Goal: Information Seeking & Learning: Learn about a topic

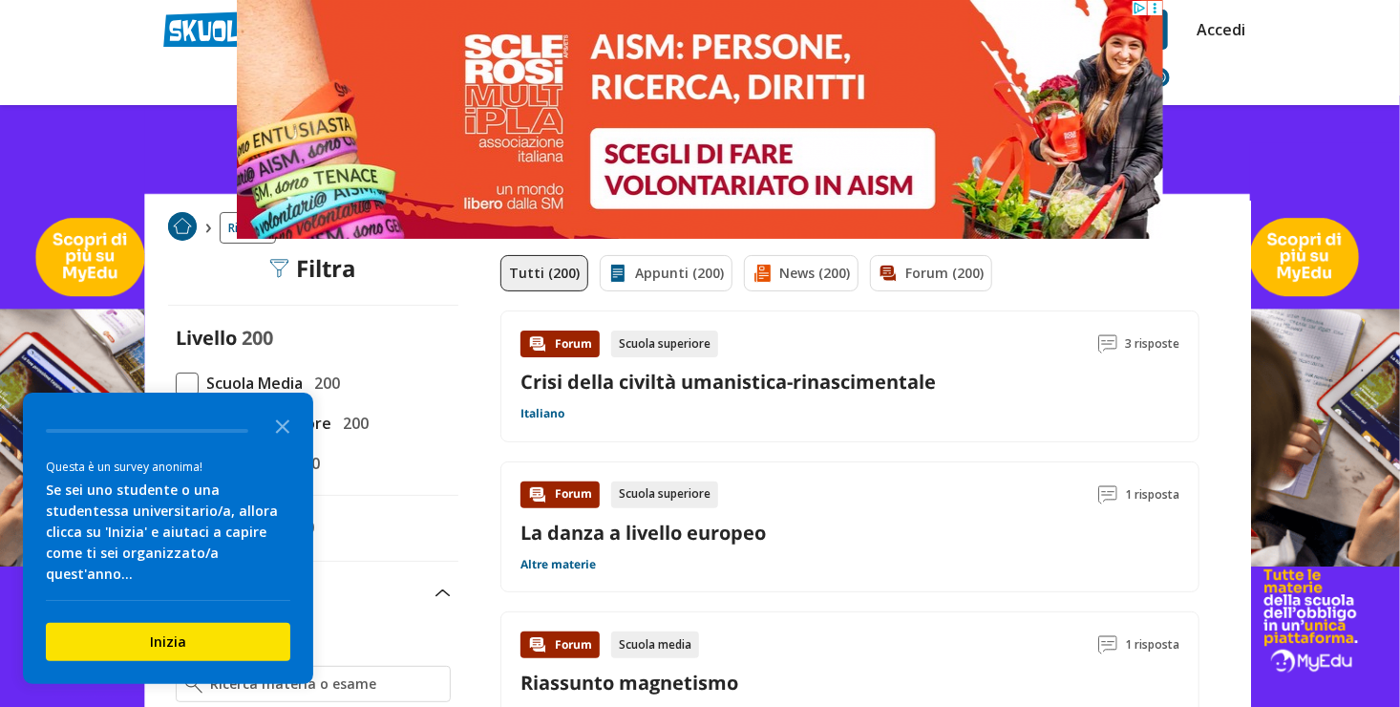
click at [1152, 8] on icon at bounding box center [1154, 8] width 14 height 14
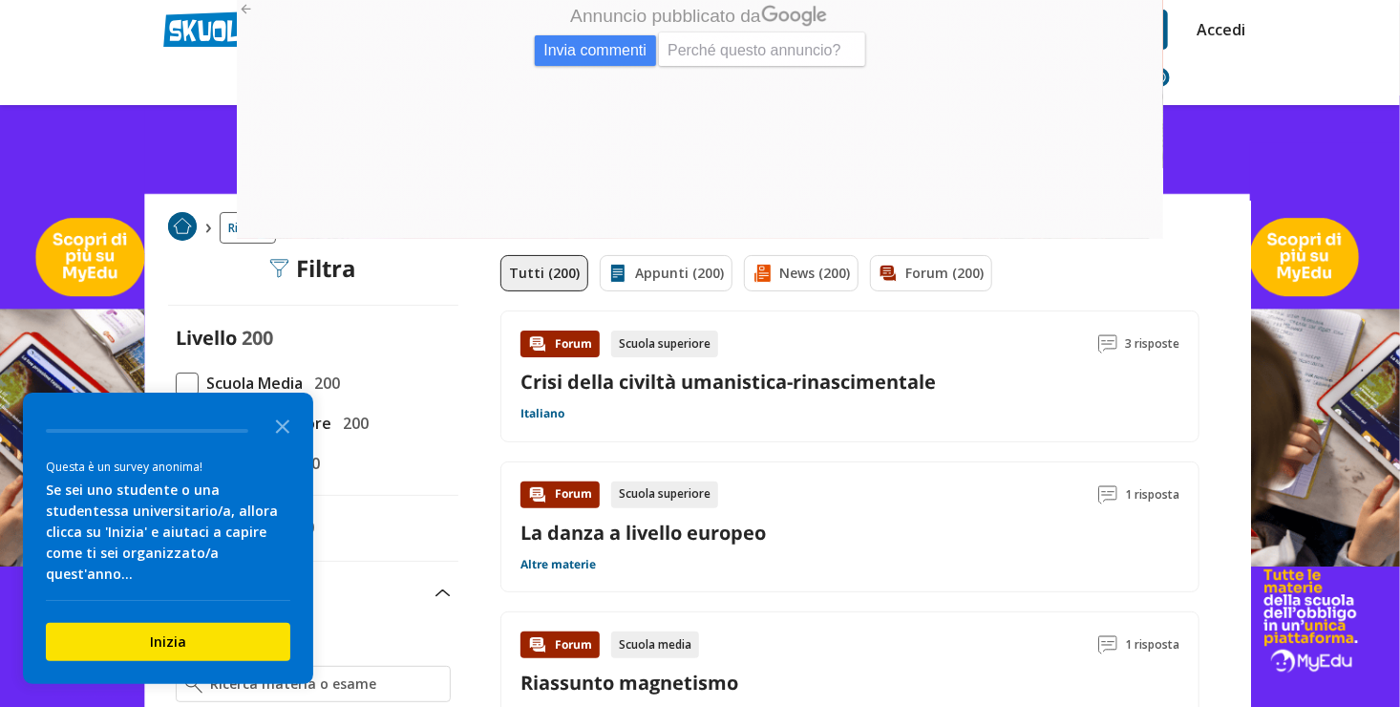
click at [1317, 137] on link at bounding box center [700, 401] width 1400 height 802
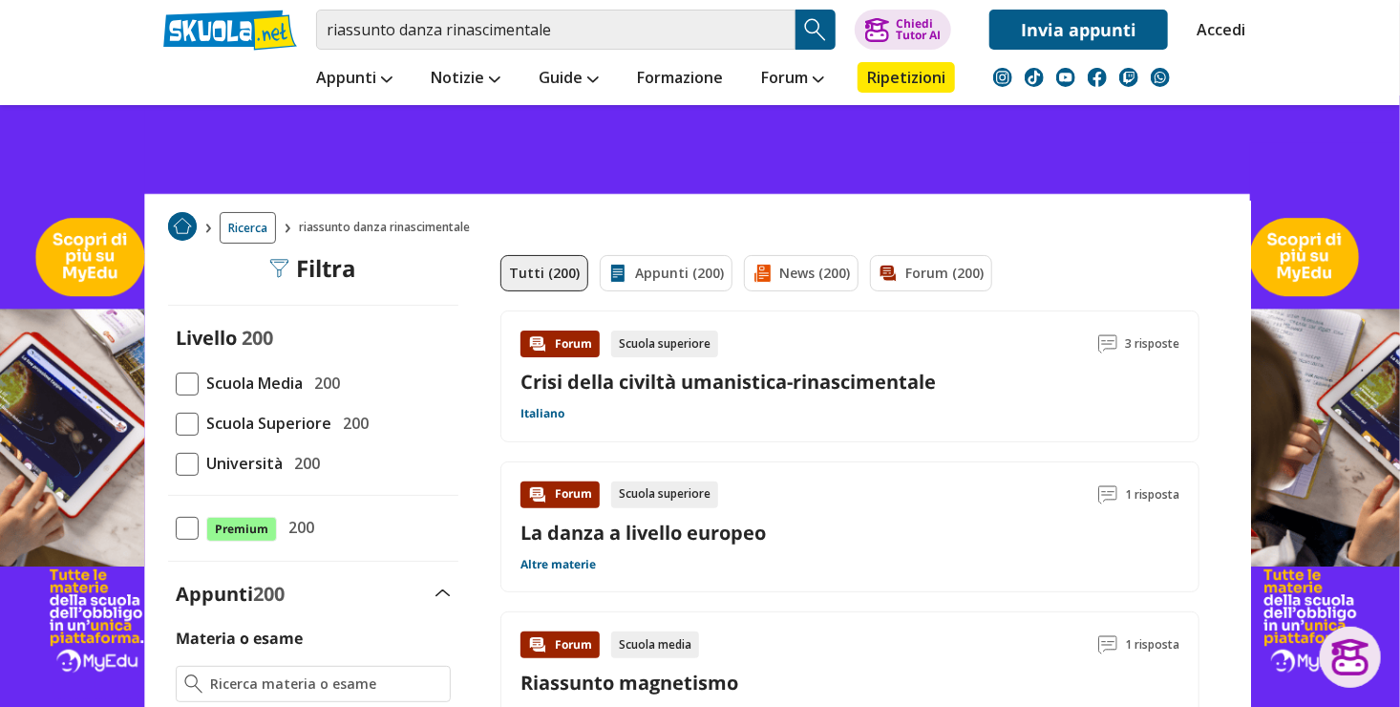
click at [181, 382] on span at bounding box center [187, 383] width 23 height 23
click at [176, 383] on input "Scuola Media 200" at bounding box center [176, 383] width 0 height 0
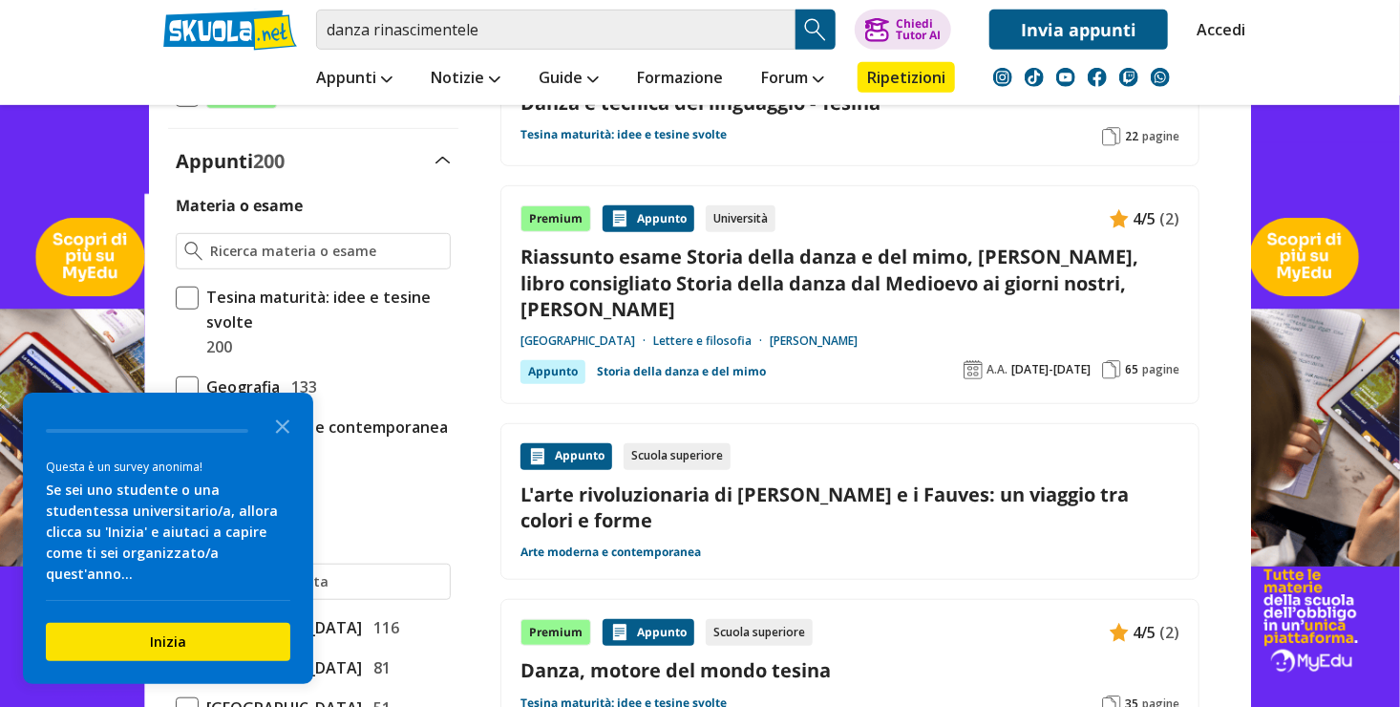
scroll to position [478, 0]
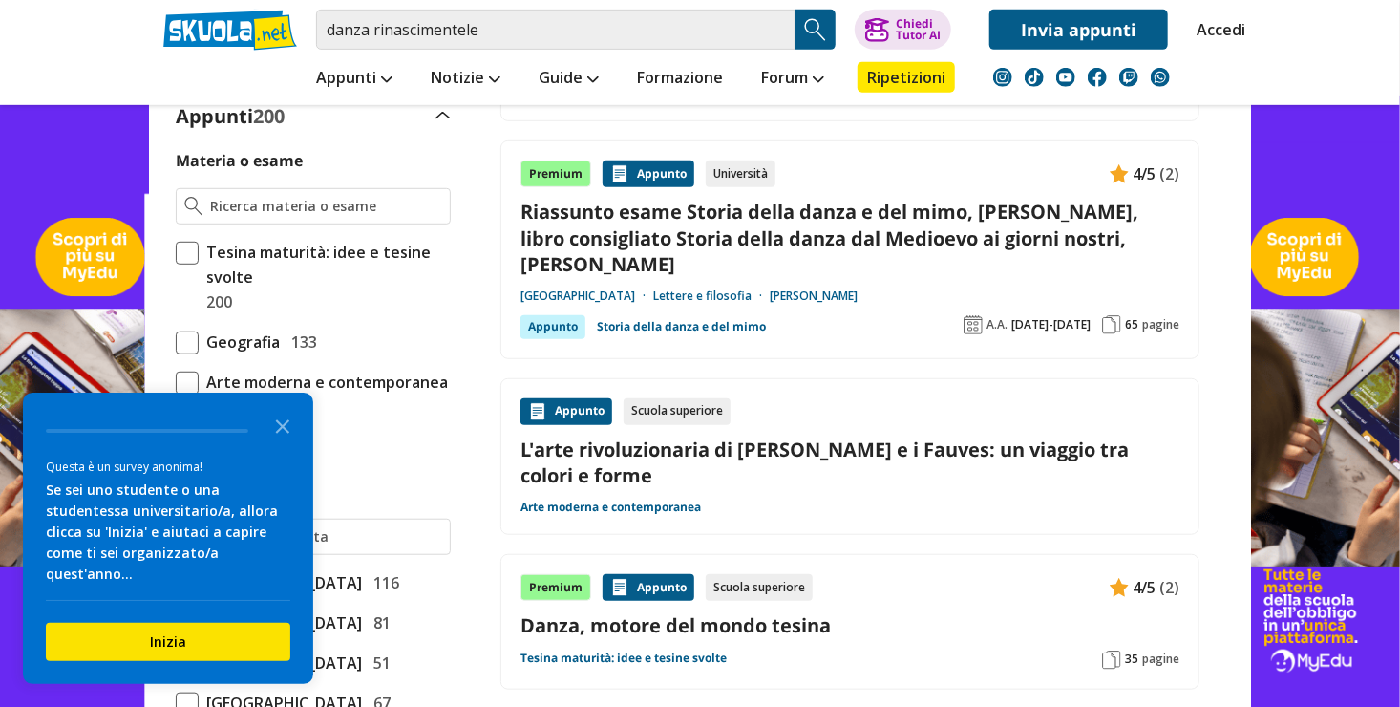
click at [289, 444] on icon "Close the survey" at bounding box center [283, 425] width 38 height 38
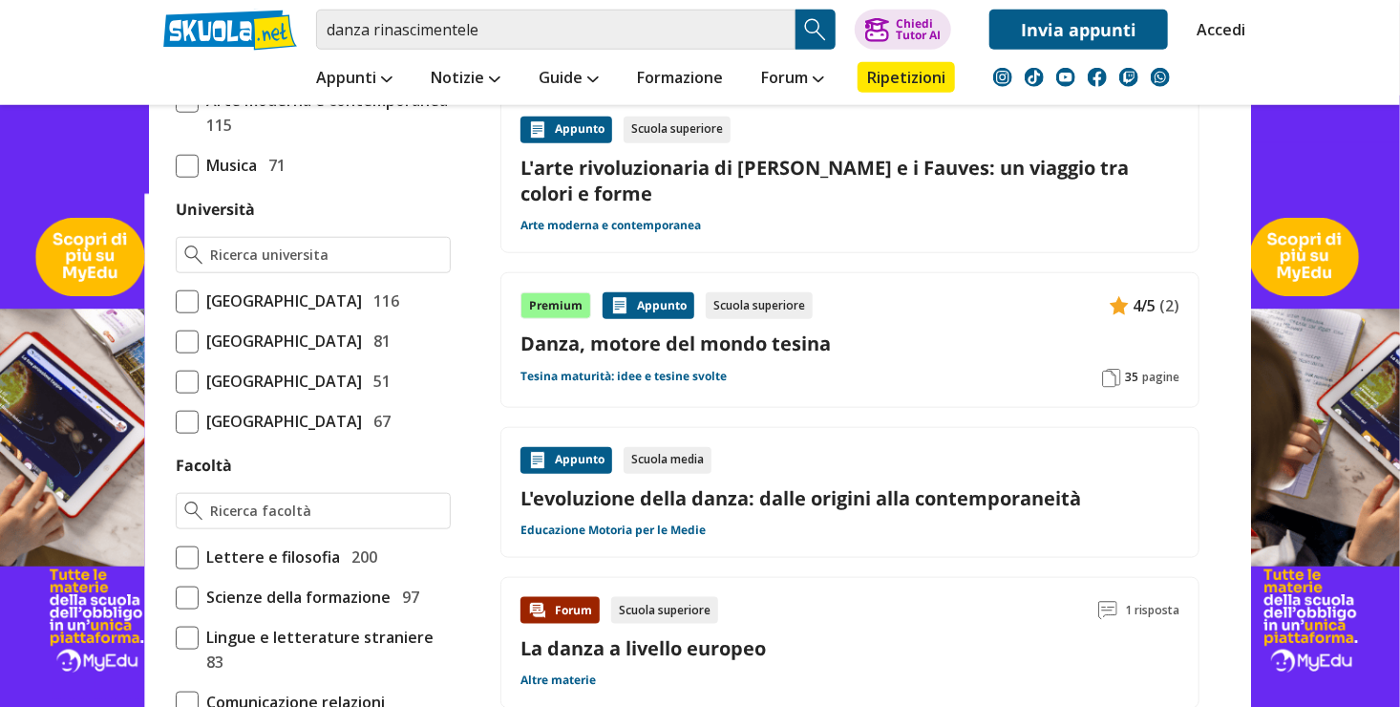
scroll to position [764, 0]
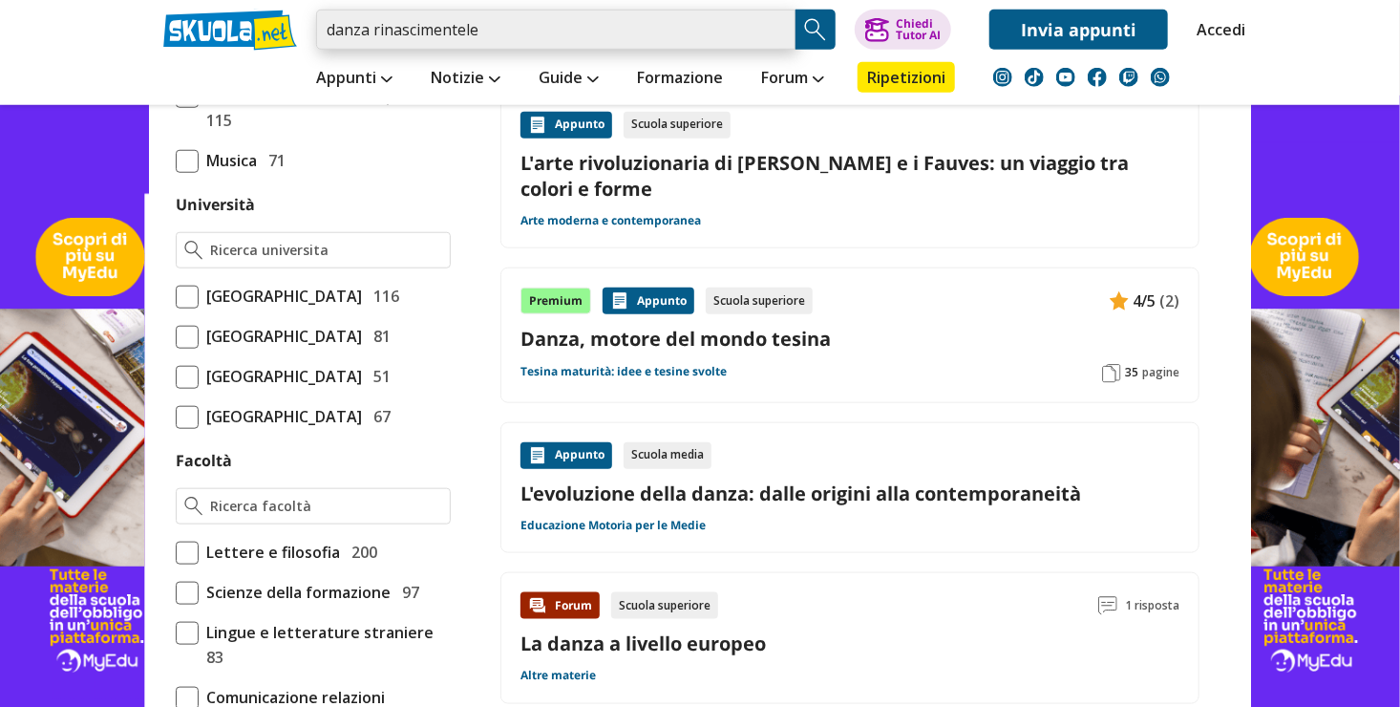
click at [495, 31] on input "danza rinascimentele" at bounding box center [555, 30] width 479 height 40
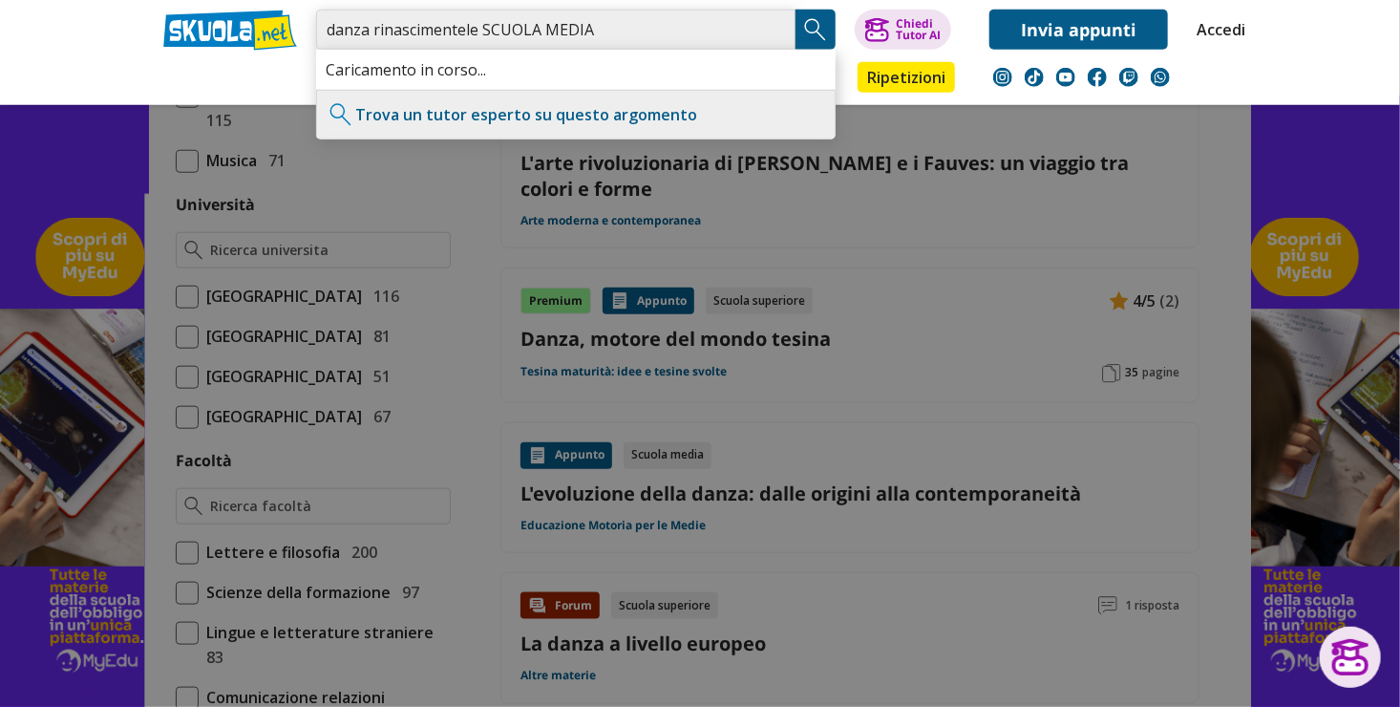
type input "danza rinascimentele SCUOLA MEDIA"
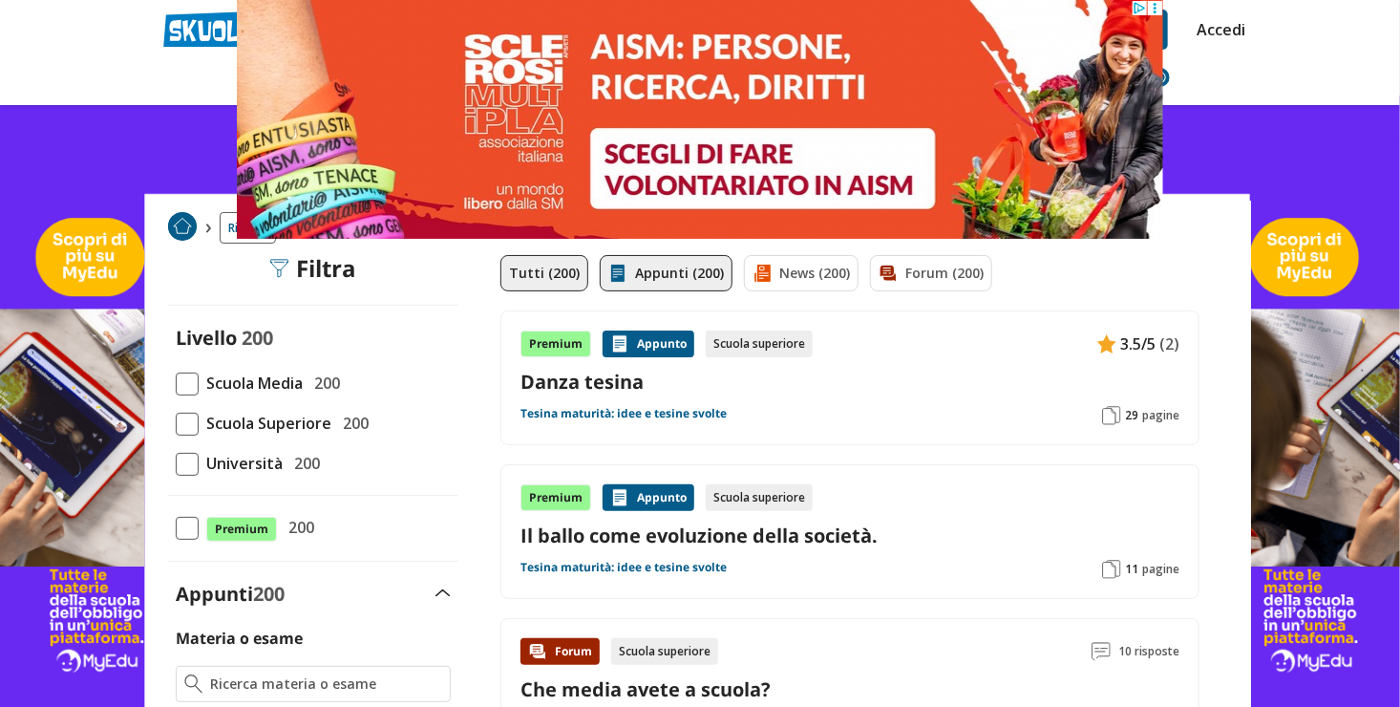
click at [645, 257] on link "Appunti (200)" at bounding box center [666, 273] width 133 height 36
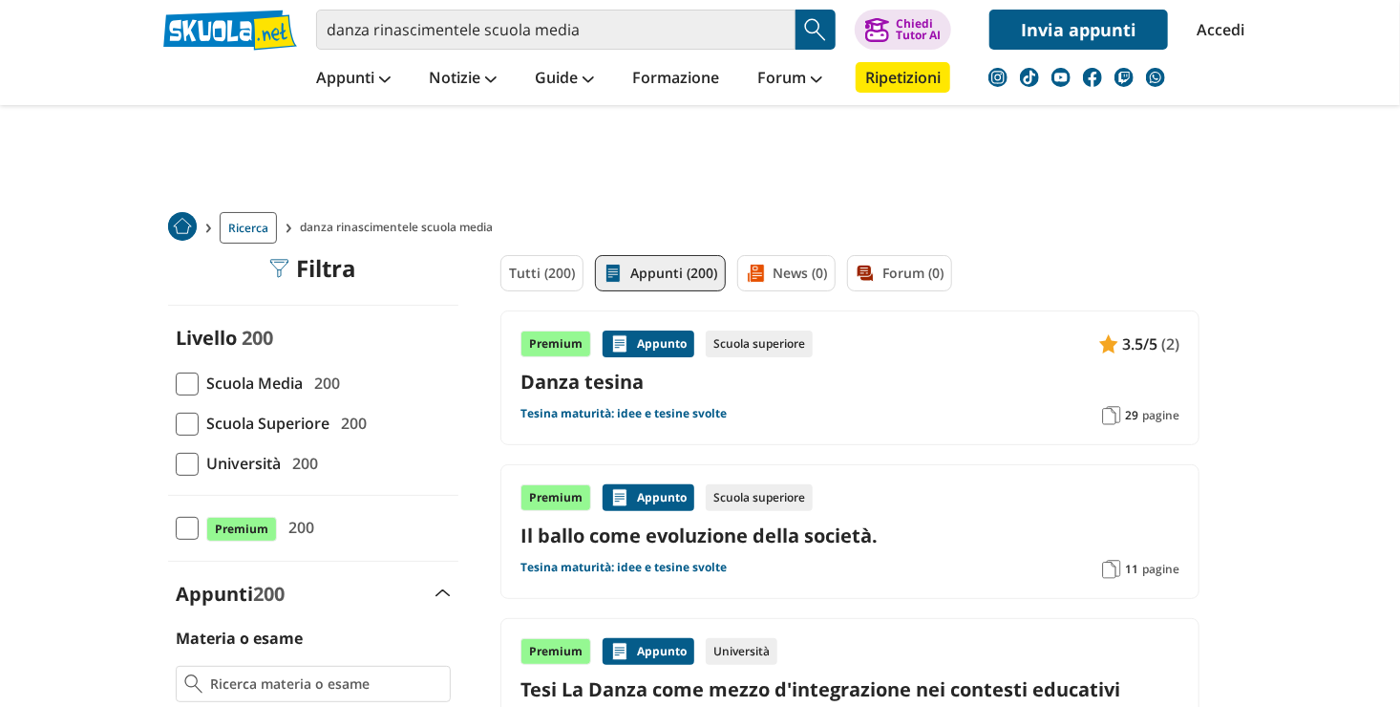
click at [646, 264] on link "Appunti (200)" at bounding box center [660, 273] width 131 height 36
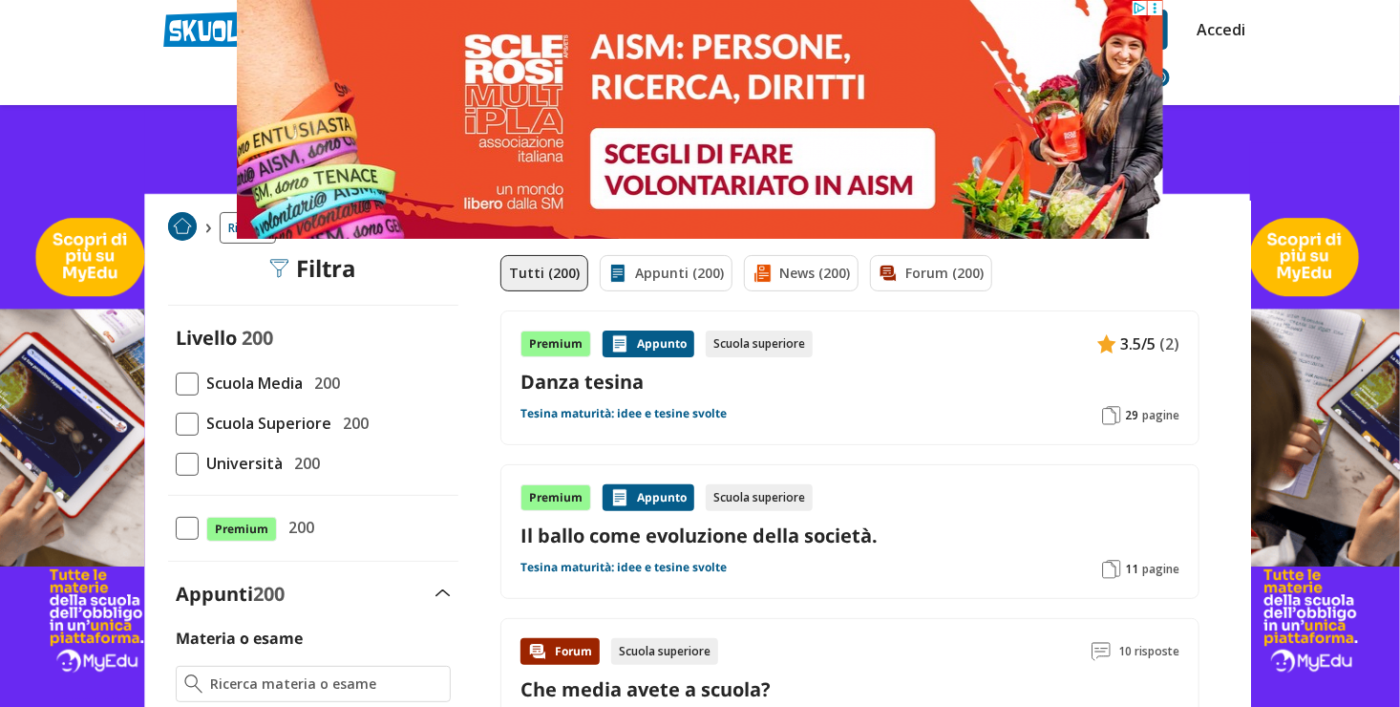
click at [246, 377] on span "Scuola Media" at bounding box center [251, 383] width 104 height 25
click at [176, 383] on input "Scuola Media 200" at bounding box center [176, 383] width 0 height 0
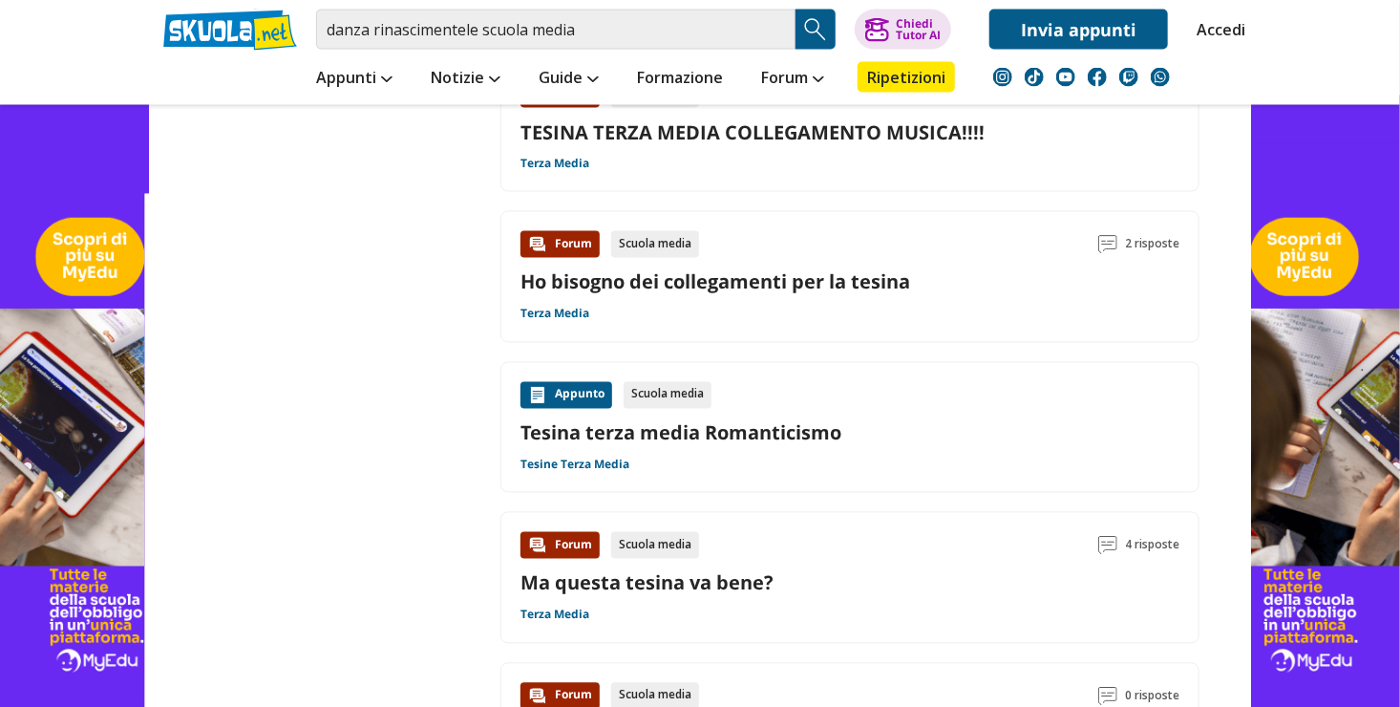
scroll to position [1624, 0]
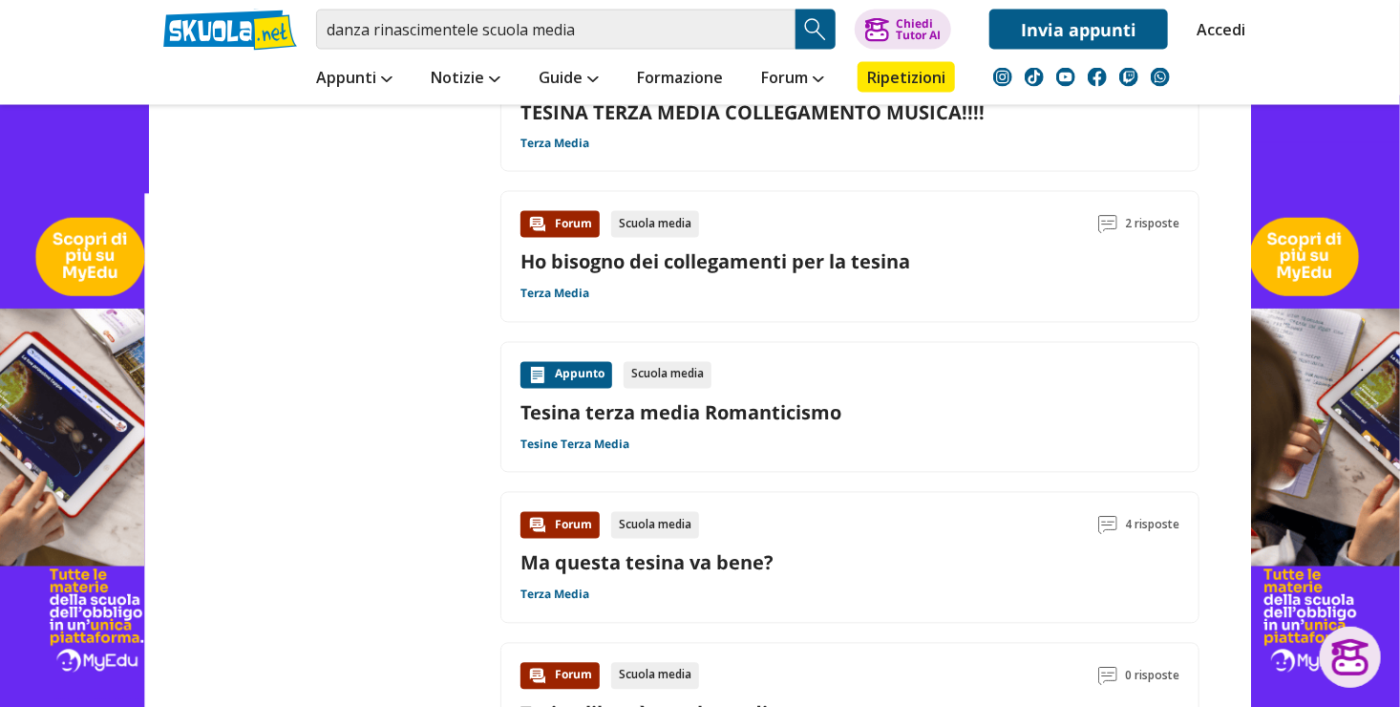
click at [855, 562] on div "Ma questa tesina va bene?" at bounding box center [850, 563] width 659 height 26
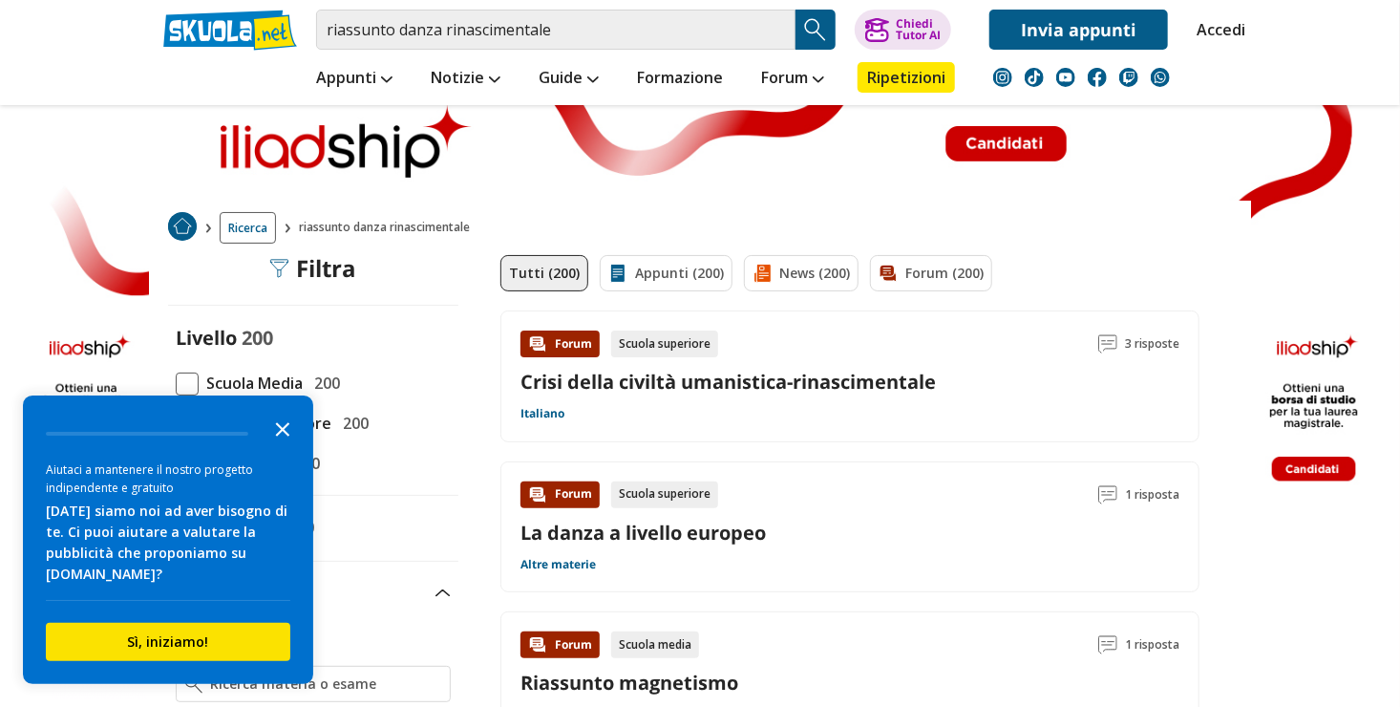
click at [275, 425] on icon "Close the survey" at bounding box center [283, 428] width 38 height 38
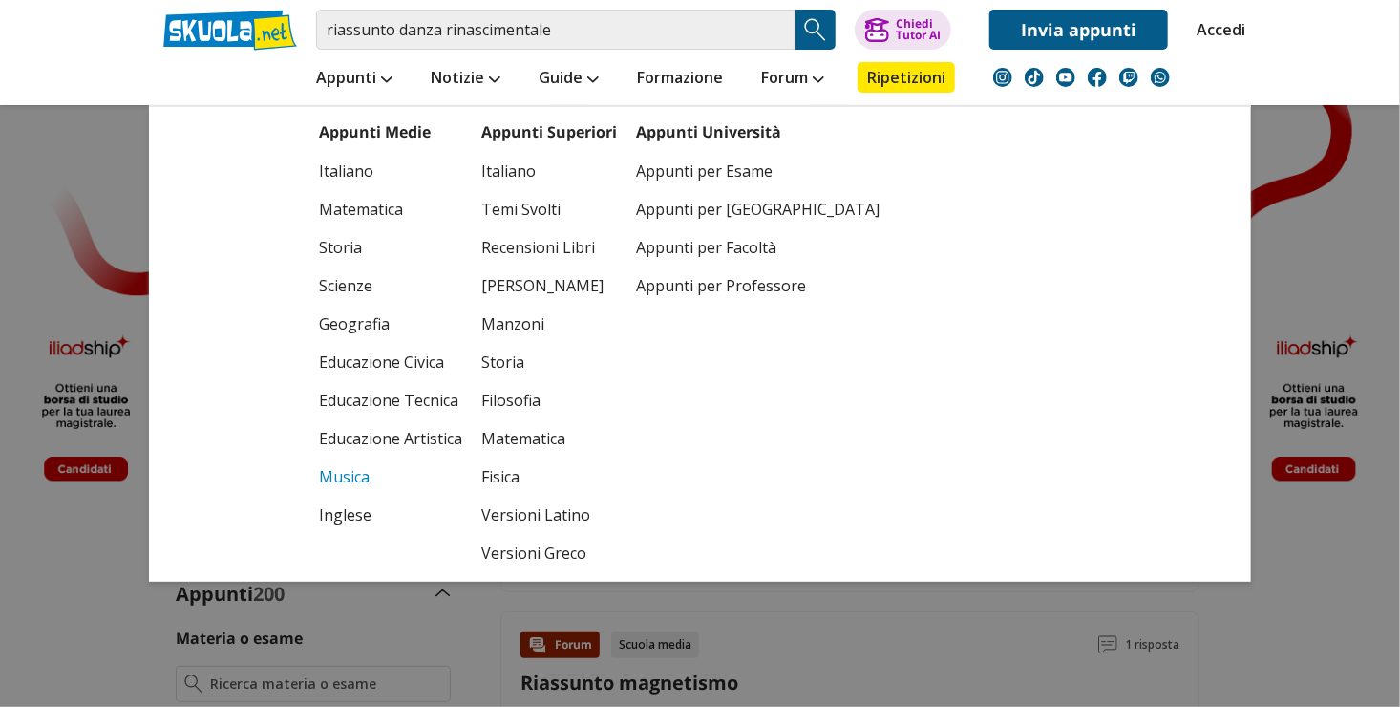
click at [365, 479] on link "Musica" at bounding box center [390, 476] width 143 height 38
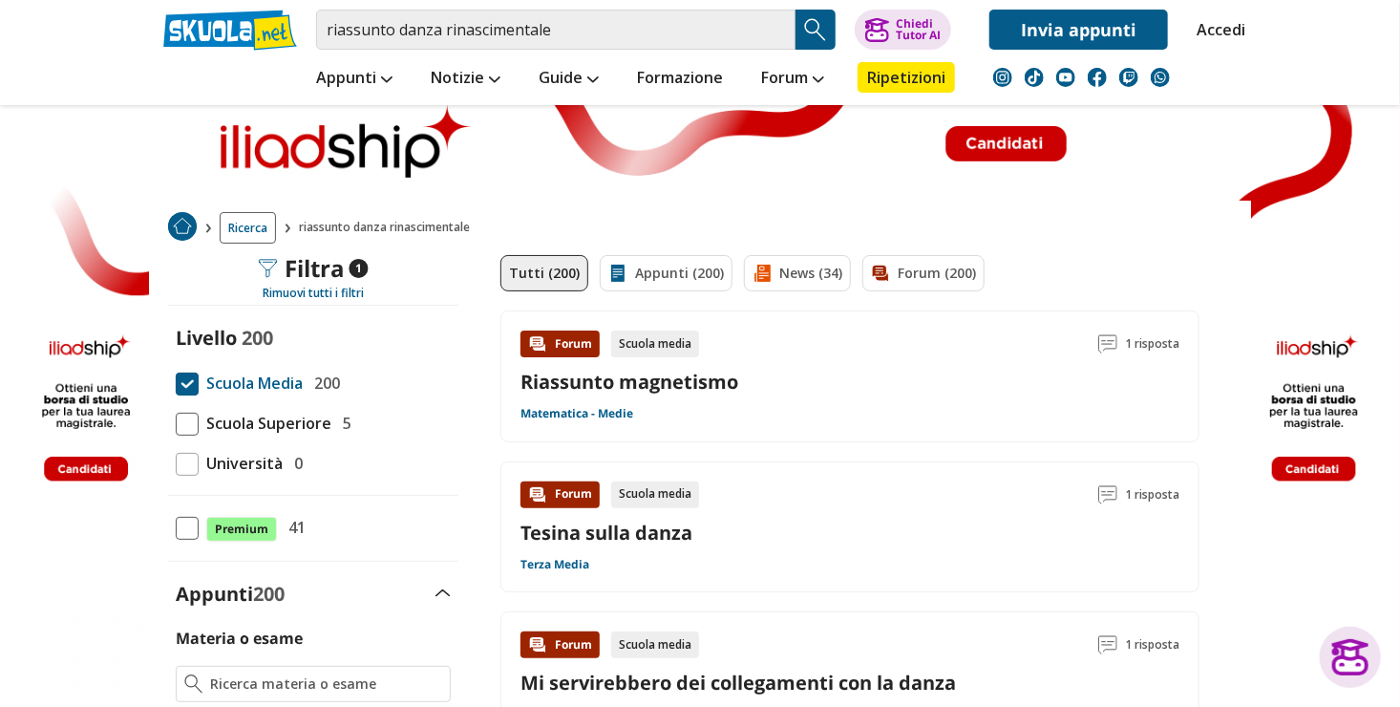
click at [806, 26] on img "Search Button" at bounding box center [815, 29] width 29 height 29
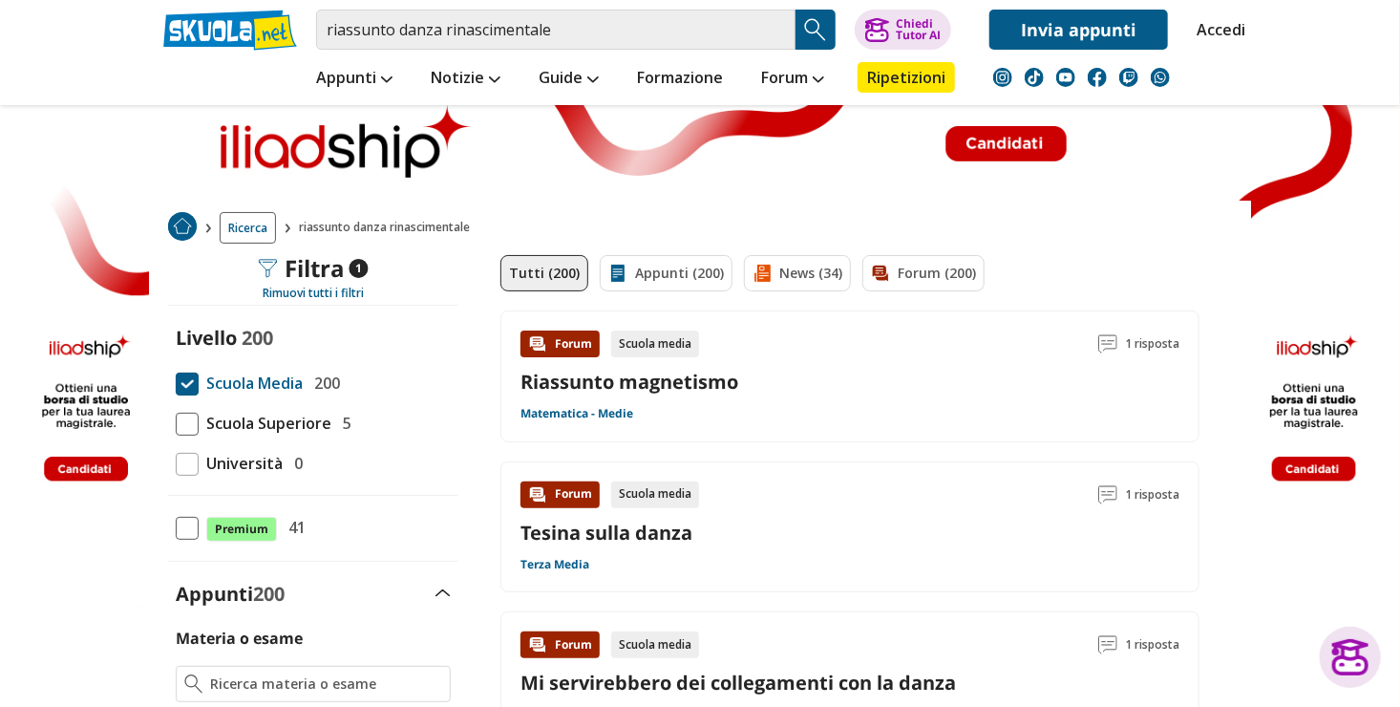
click at [806, 26] on img "Search Button" at bounding box center [815, 29] width 29 height 29
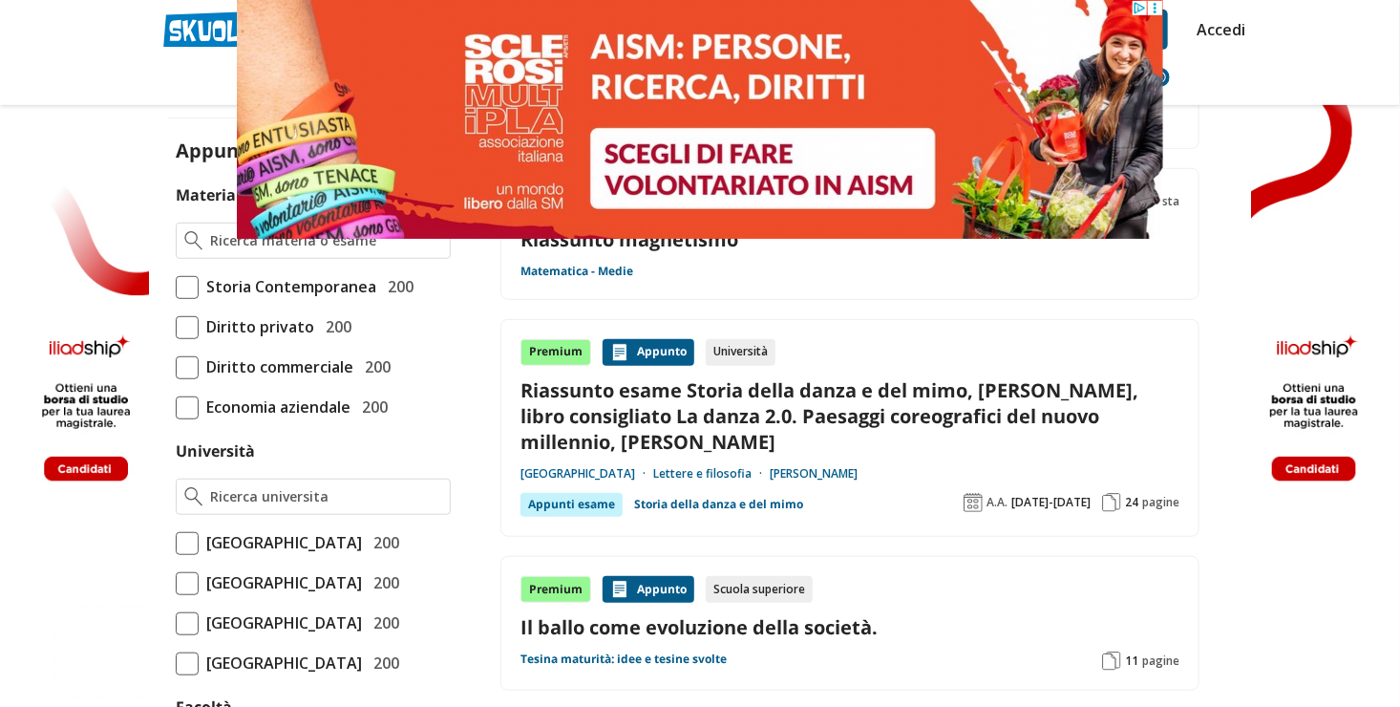
scroll to position [478, 0]
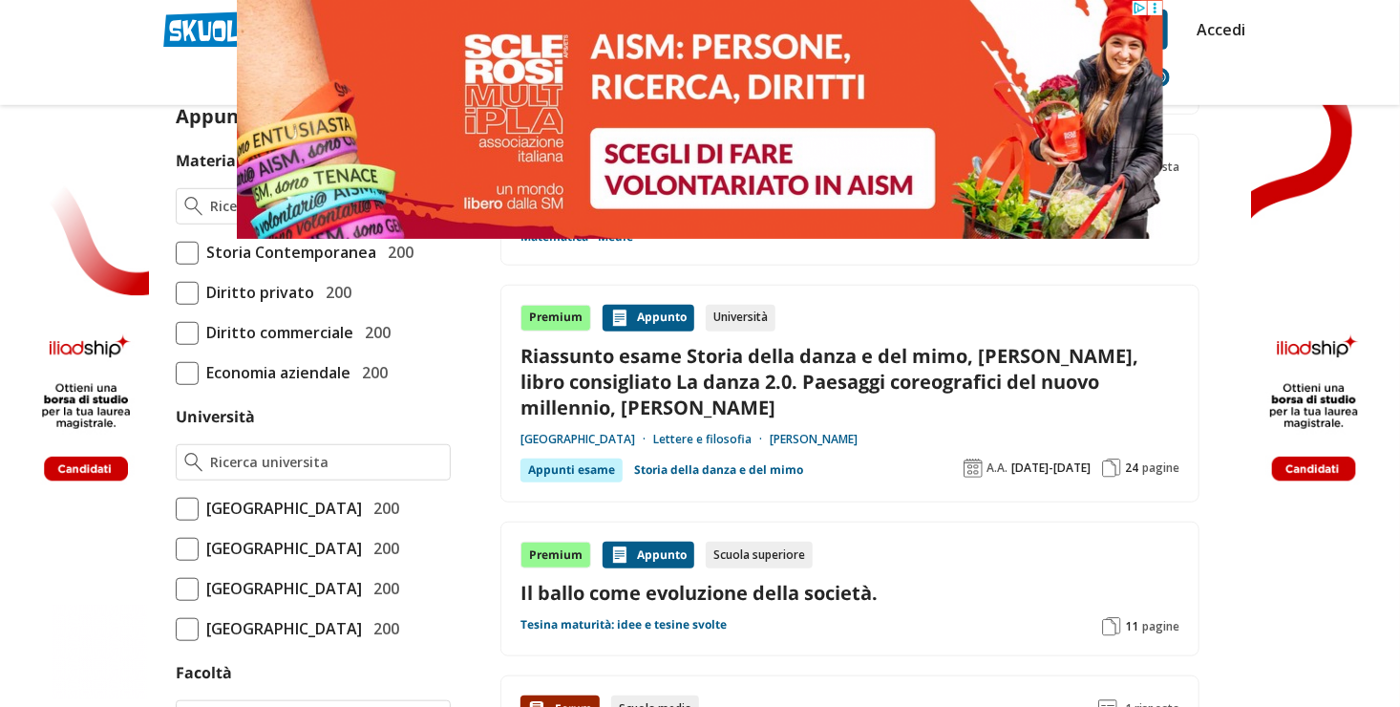
click at [709, 597] on link "Il ballo come evoluzione della società." at bounding box center [850, 593] width 659 height 26
